Goal: Find specific page/section

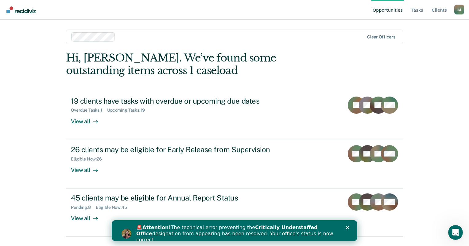
click at [22, 9] on img "Go to Recidiviz Home" at bounding box center [20, 9] width 29 height 7
click at [417, 6] on link "Tasks" at bounding box center [417, 10] width 14 height 20
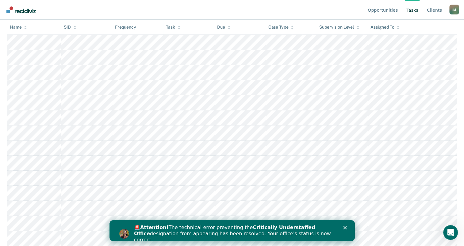
scroll to position [258, 0]
click at [426, 30] on th "Assigned To" at bounding box center [412, 27] width 89 height 15
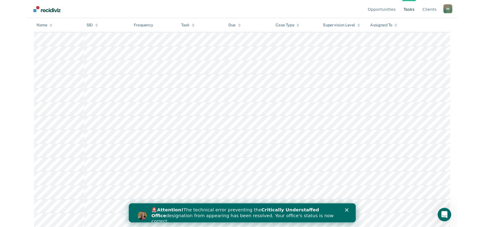
scroll to position [217, 0]
